Goal: Obtain resource: Download file/media

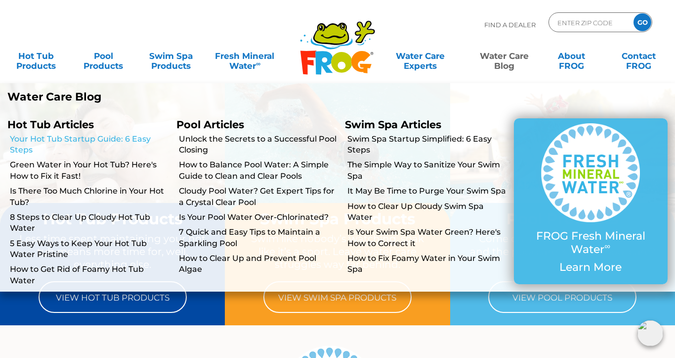
click at [84, 140] on link "Your Hot Tub Startup Guide: 6 Easy Steps" at bounding box center [89, 145] width 159 height 22
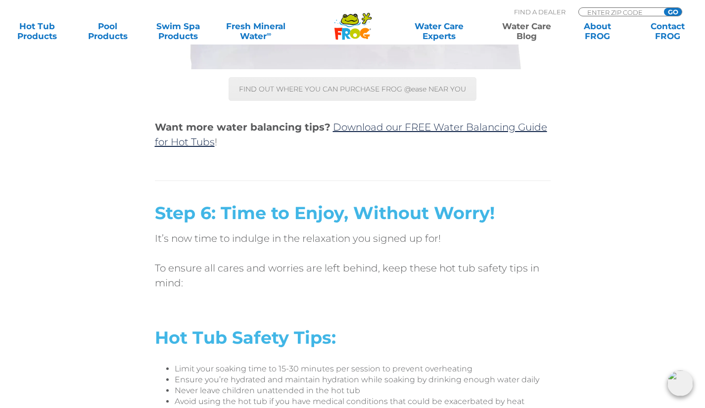
scroll to position [3481, 0]
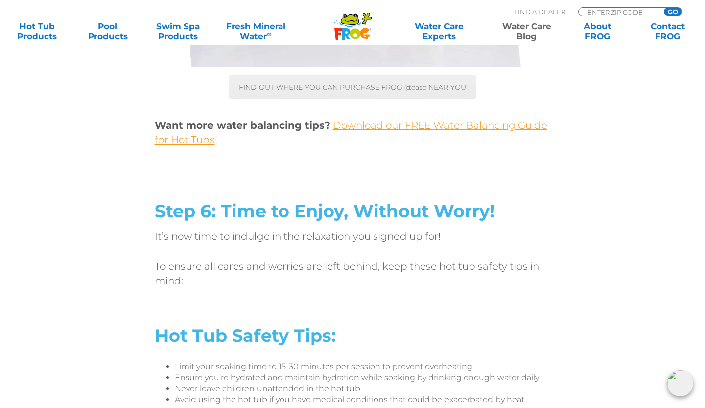
click at [390, 126] on link "Download our FREE Water Balancing Guide for Hot Tubs" at bounding box center [351, 132] width 392 height 27
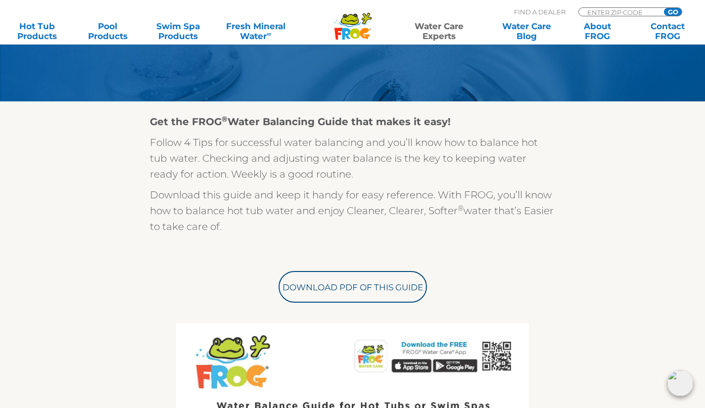
scroll to position [214, 0]
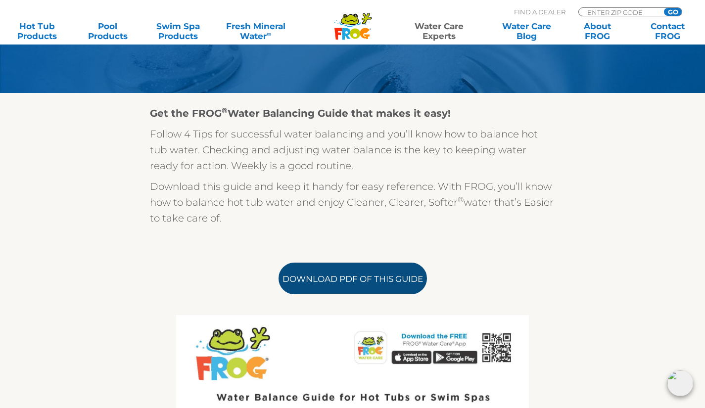
click at [338, 277] on link "Download PDF of this Guide" at bounding box center [352, 279] width 148 height 32
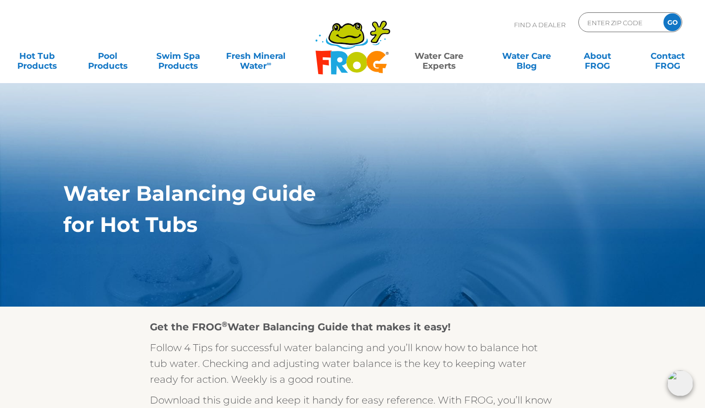
scroll to position [0, 0]
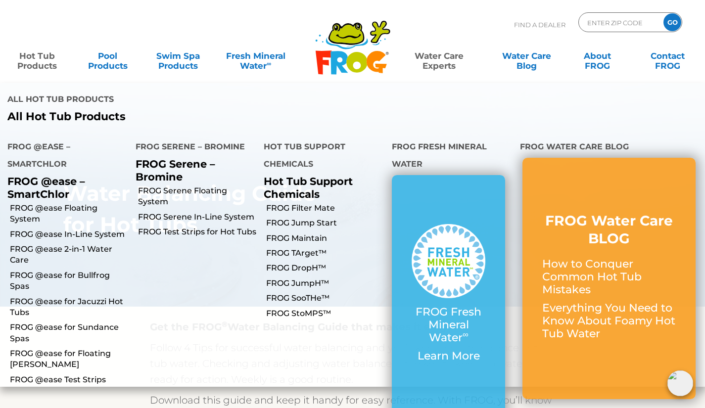
click at [308, 215] on li "FROG Jump Start" at bounding box center [320, 222] width 128 height 15
click at [308, 218] on link "FROG Jump Start" at bounding box center [325, 223] width 118 height 11
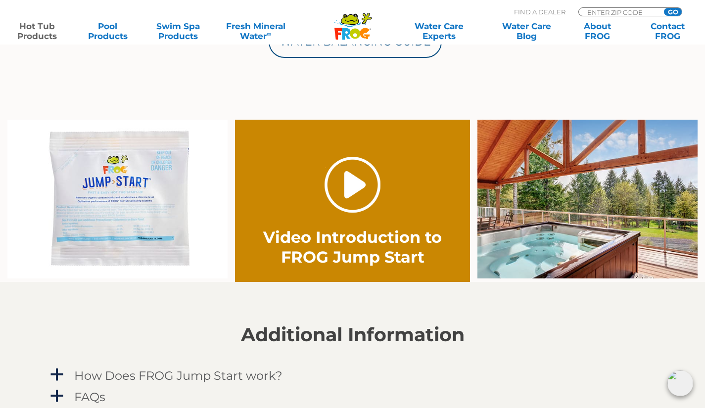
scroll to position [597, 0]
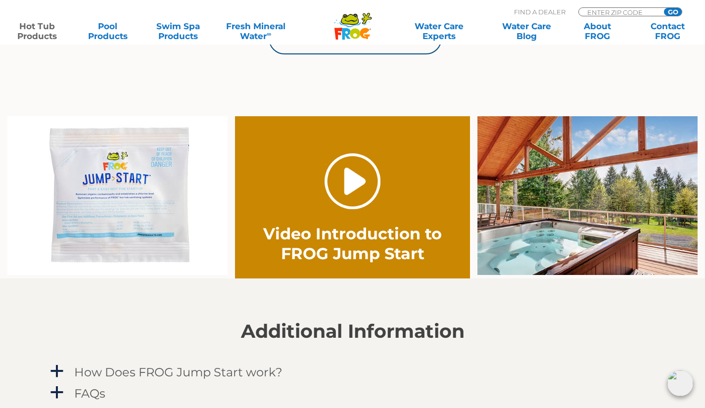
click at [348, 180] on link "." at bounding box center [352, 181] width 56 height 56
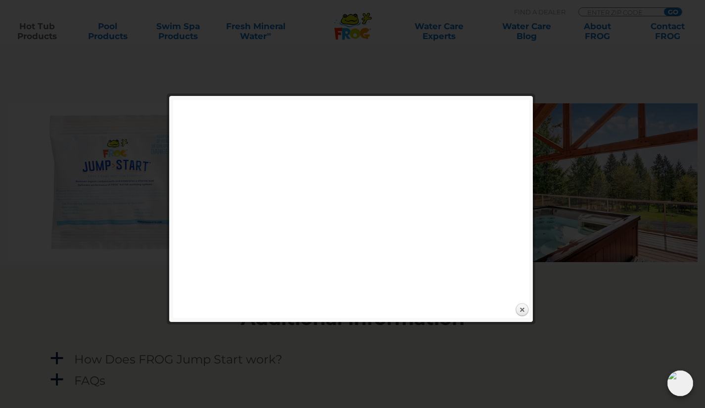
scroll to position [609, 0]
click at [520, 309] on link "Close" at bounding box center [521, 310] width 15 height 15
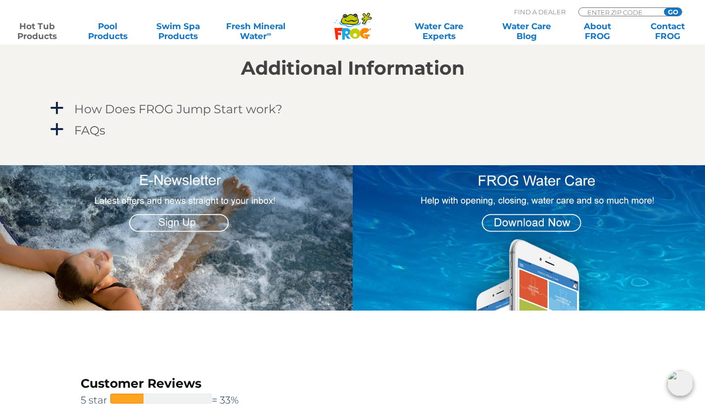
scroll to position [860, 0]
click at [524, 224] on img at bounding box center [529, 238] width 353 height 146
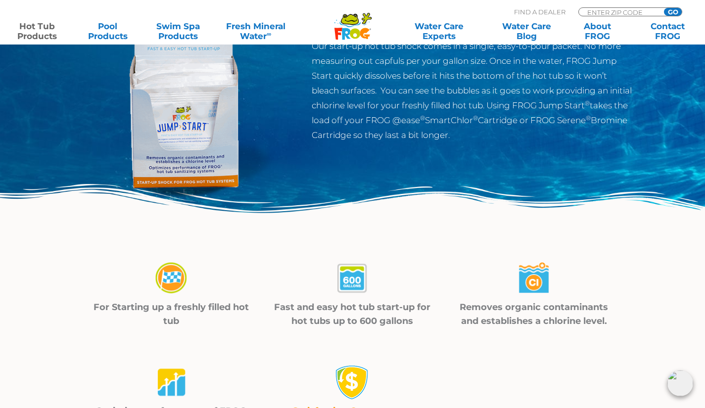
scroll to position [146, 0]
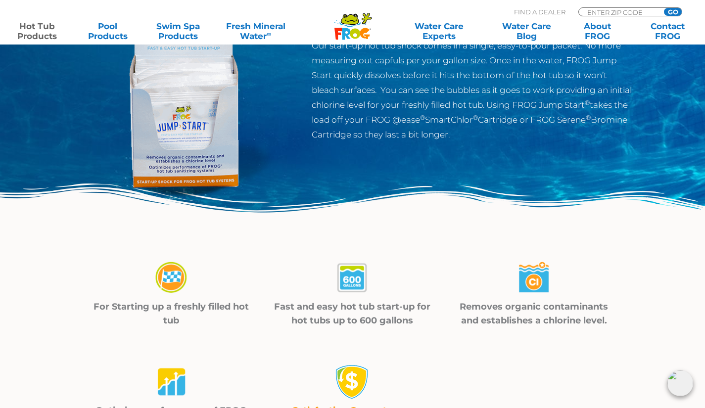
click at [358, 276] on img at bounding box center [352, 278] width 35 height 35
click at [347, 322] on p "Fast and easy hot tub start-up for hot tubs up to 600 gallons" at bounding box center [352, 314] width 157 height 28
click at [353, 372] on img at bounding box center [352, 381] width 35 height 35
click at [354, 286] on img at bounding box center [352, 278] width 35 height 35
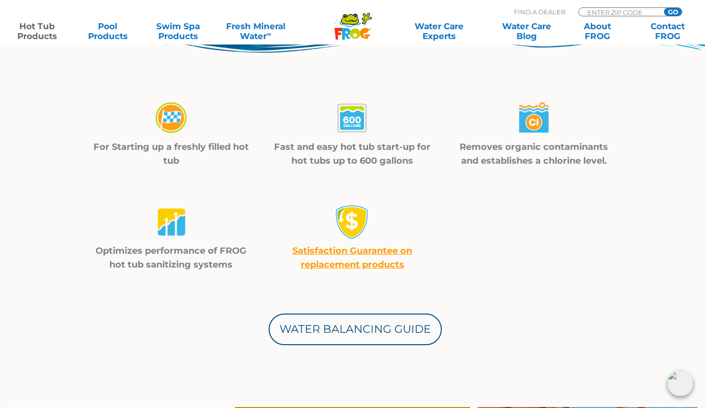
scroll to position [307, 0]
